Goal: Information Seeking & Learning: Learn about a topic

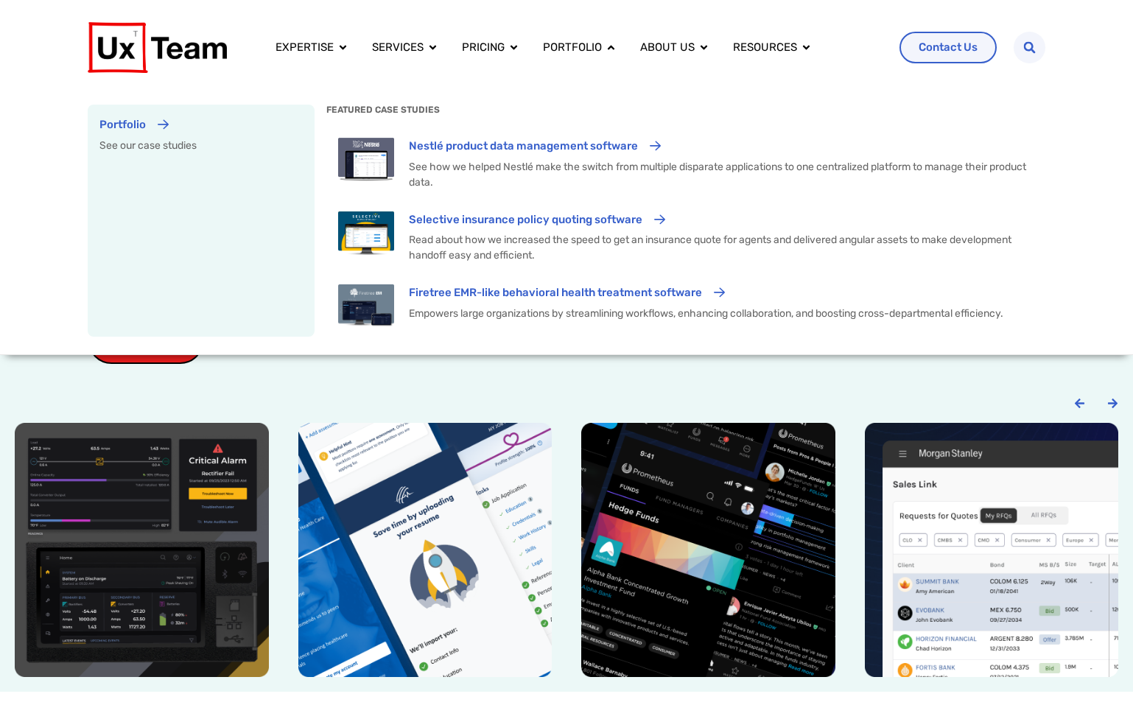
click at [157, 128] on div "Portfolio" at bounding box center [200, 129] width 203 height 27
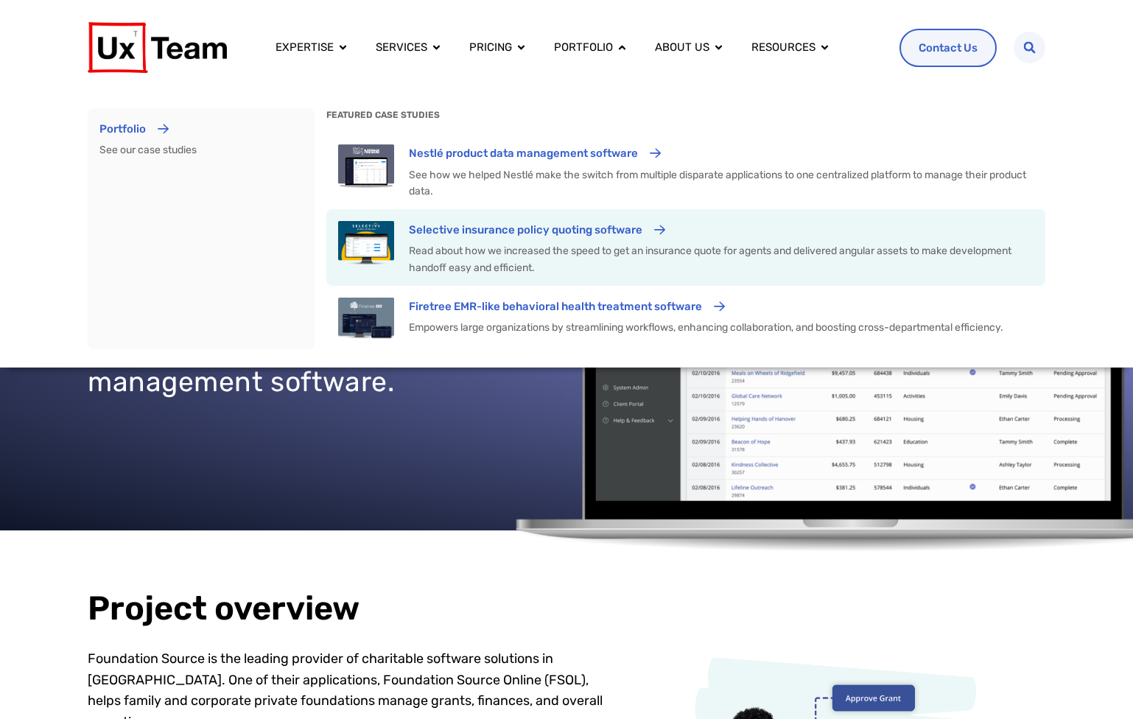
click at [460, 231] on p "Selective insurance policy quoting software" at bounding box center [526, 230] width 234 height 18
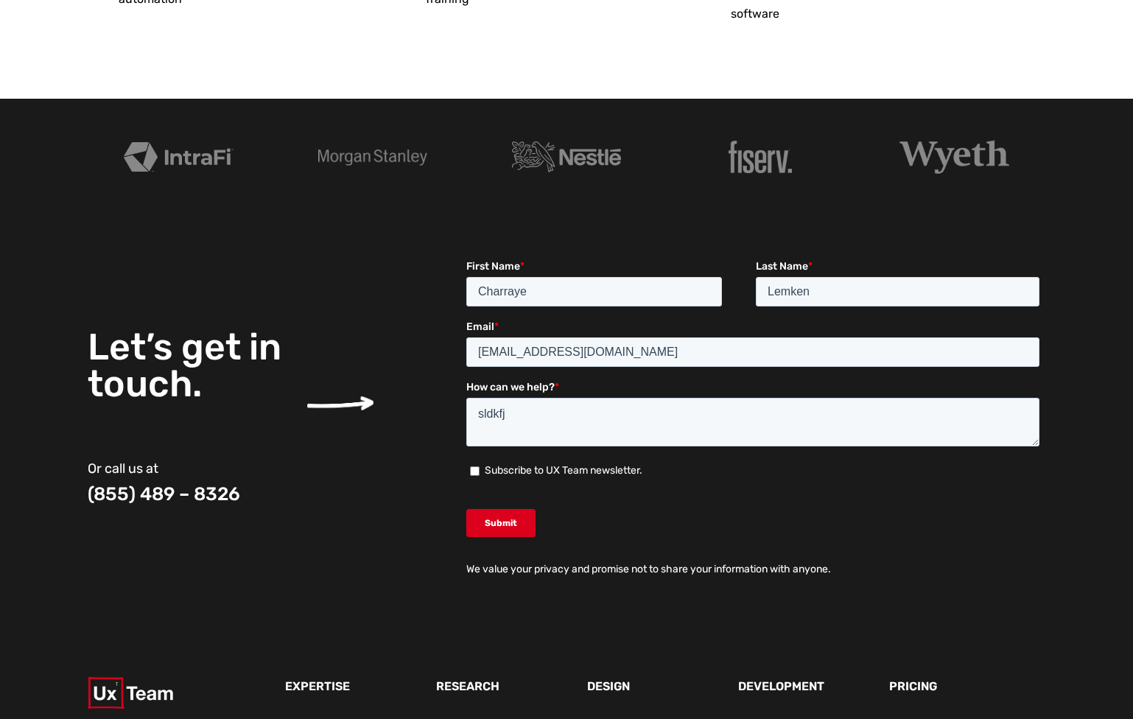
scroll to position [4668, 0]
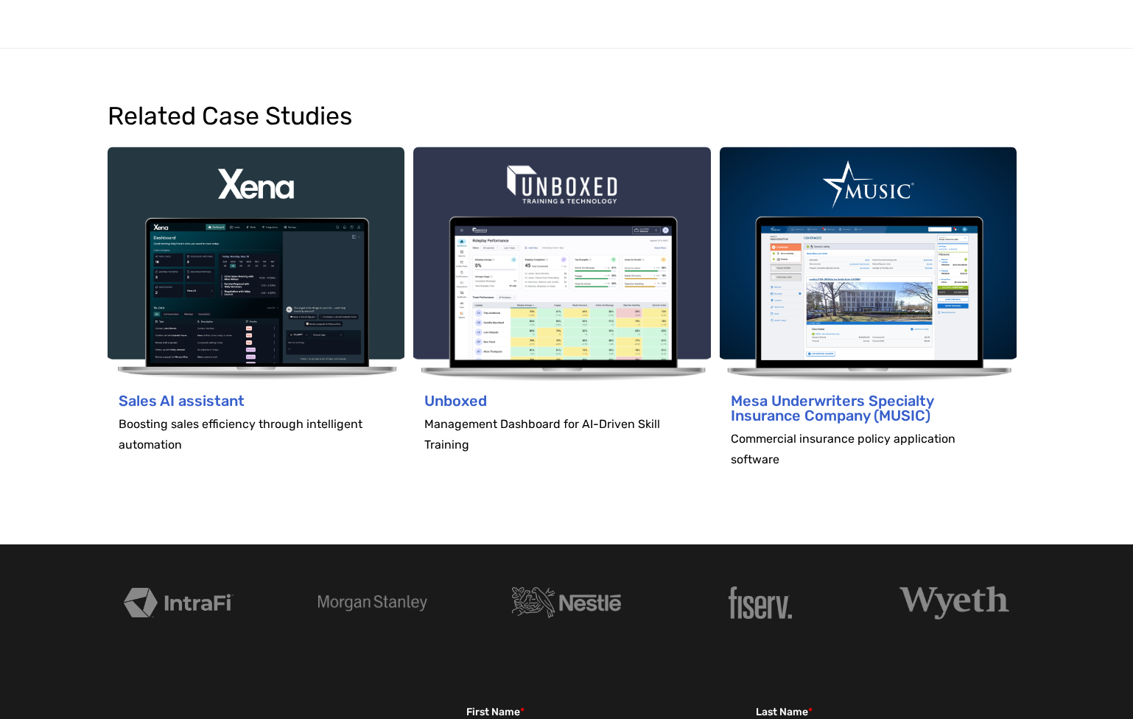
click at [1066, 587] on div at bounding box center [566, 603] width 1133 height 34
